Goal: Task Accomplishment & Management: Manage account settings

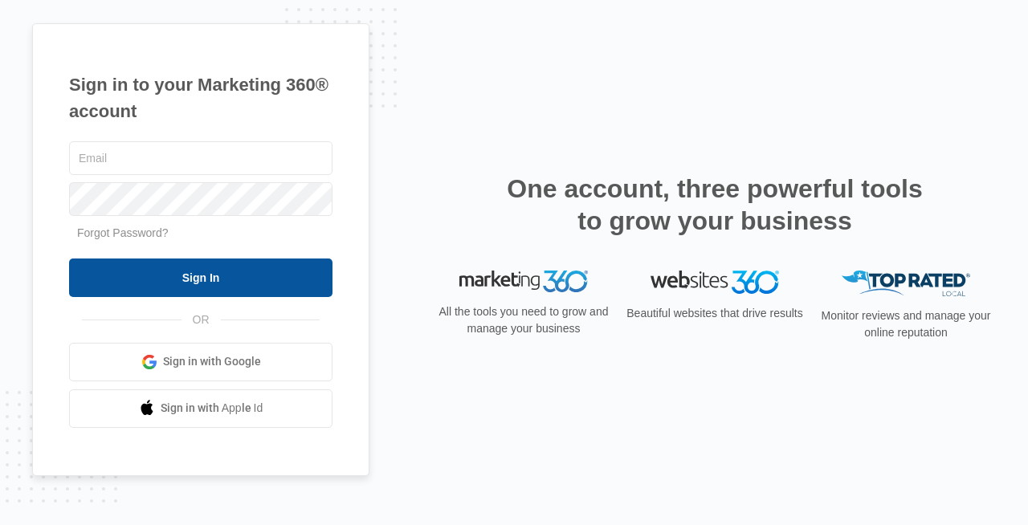
type input "[EMAIL_ADDRESS][DOMAIN_NAME]"
click at [216, 283] on input "Sign In" at bounding box center [200, 278] width 263 height 39
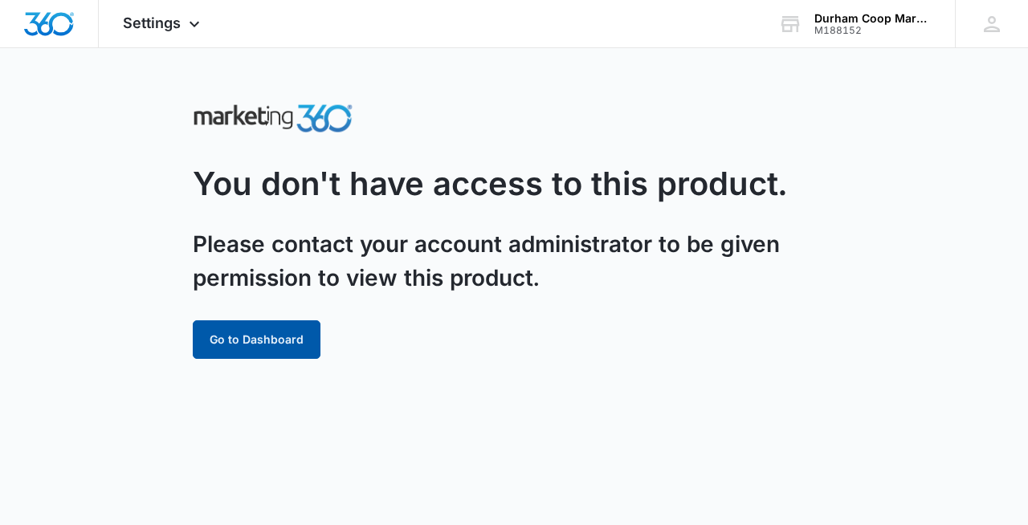
click at [273, 331] on button "Go to Dashboard" at bounding box center [257, 339] width 128 height 39
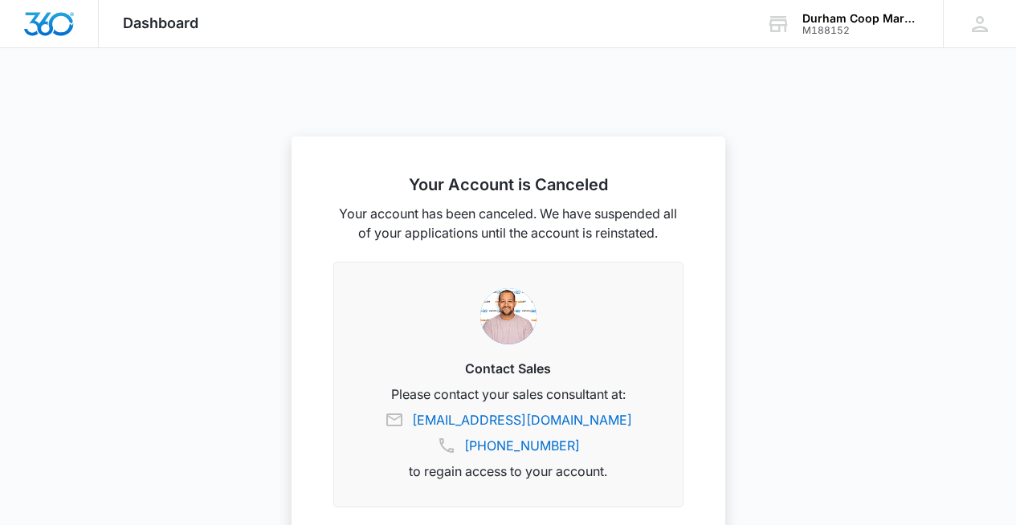
scroll to position [118, 0]
